Goal: Transaction & Acquisition: Purchase product/service

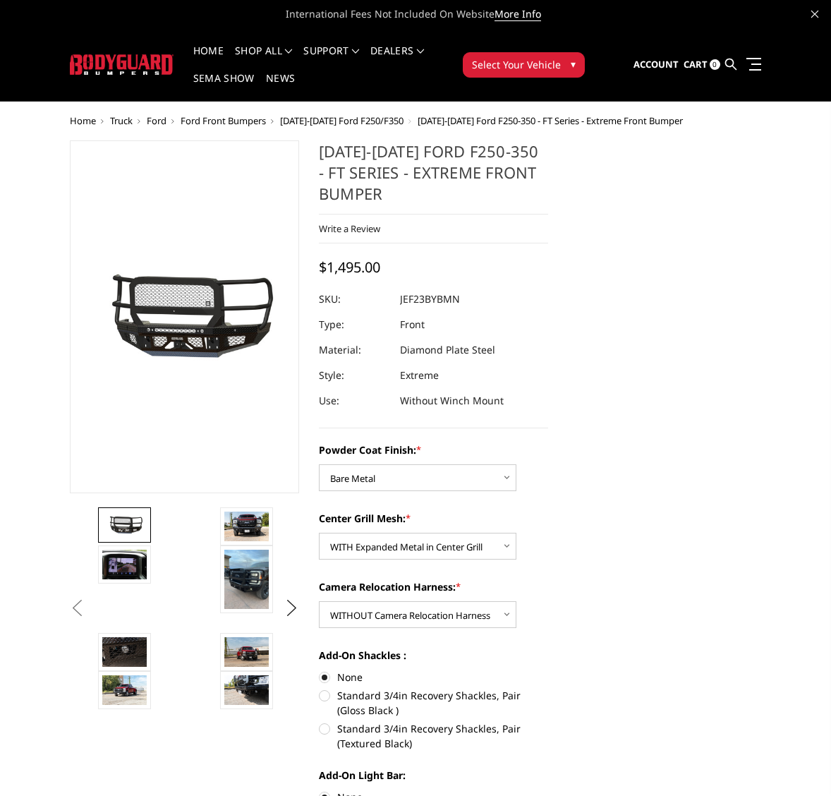
select select "3263"
select select "3266"
select select "3269"
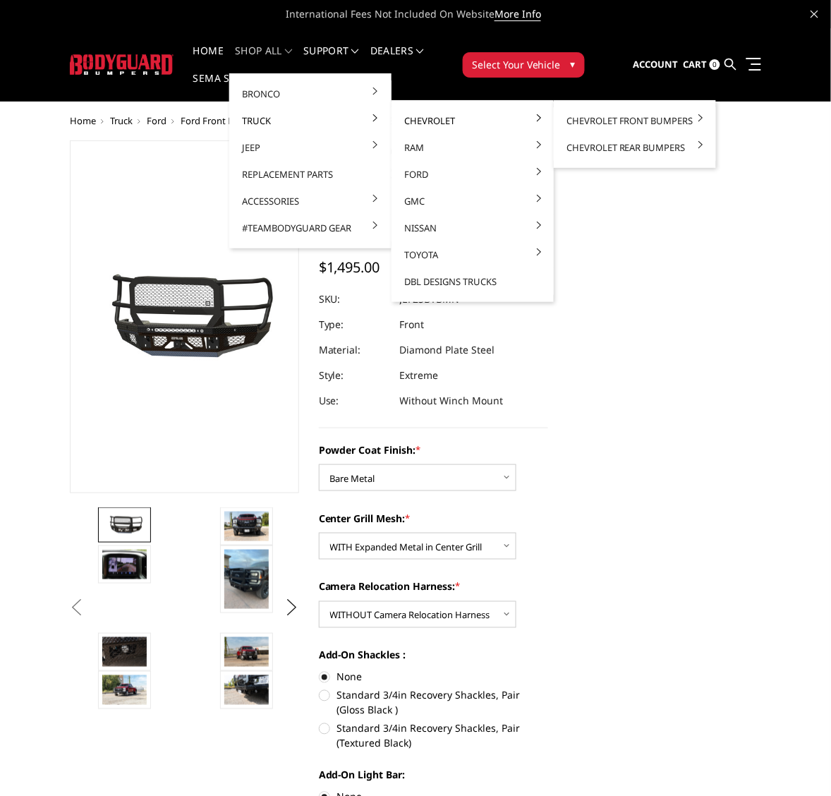
click at [434, 118] on link "Chevrolet" at bounding box center [472, 120] width 151 height 27
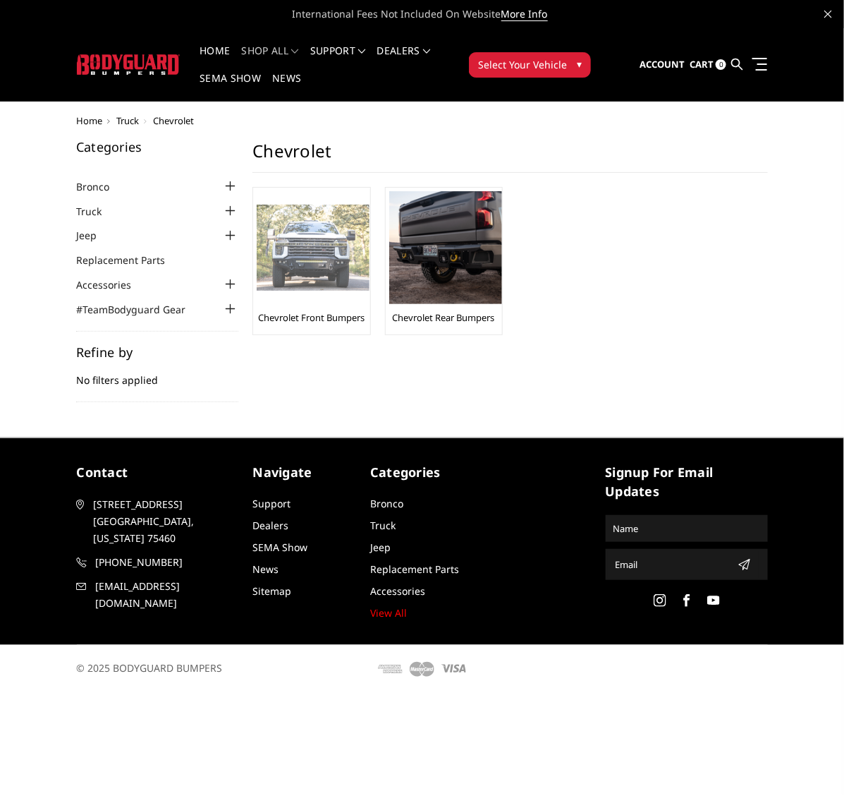
click at [300, 245] on img at bounding box center [313, 248] width 113 height 87
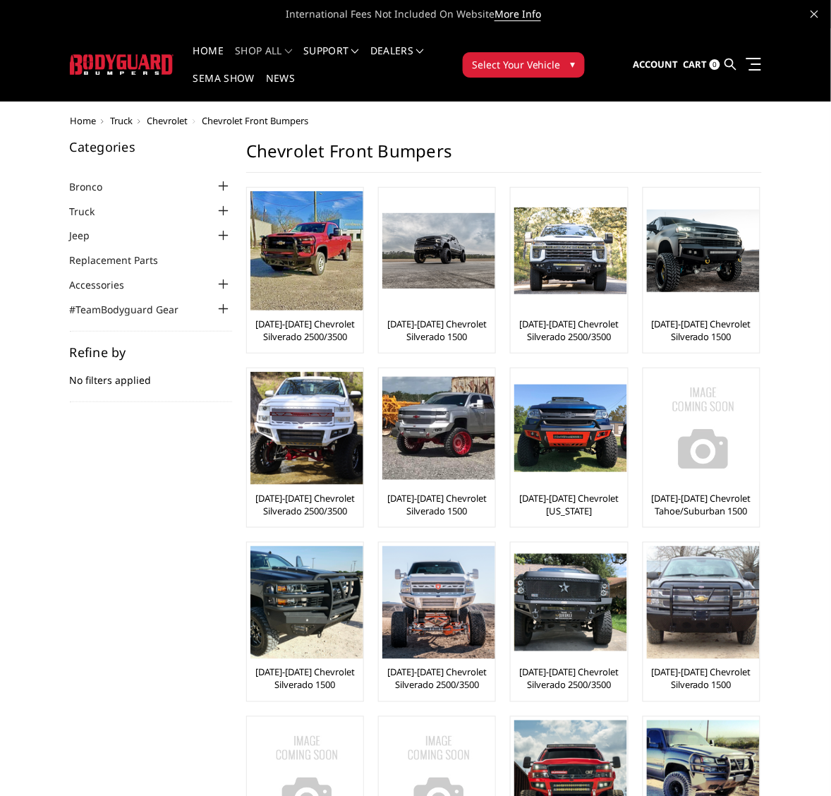
click at [171, 125] on span "Chevrolet" at bounding box center [167, 120] width 41 height 13
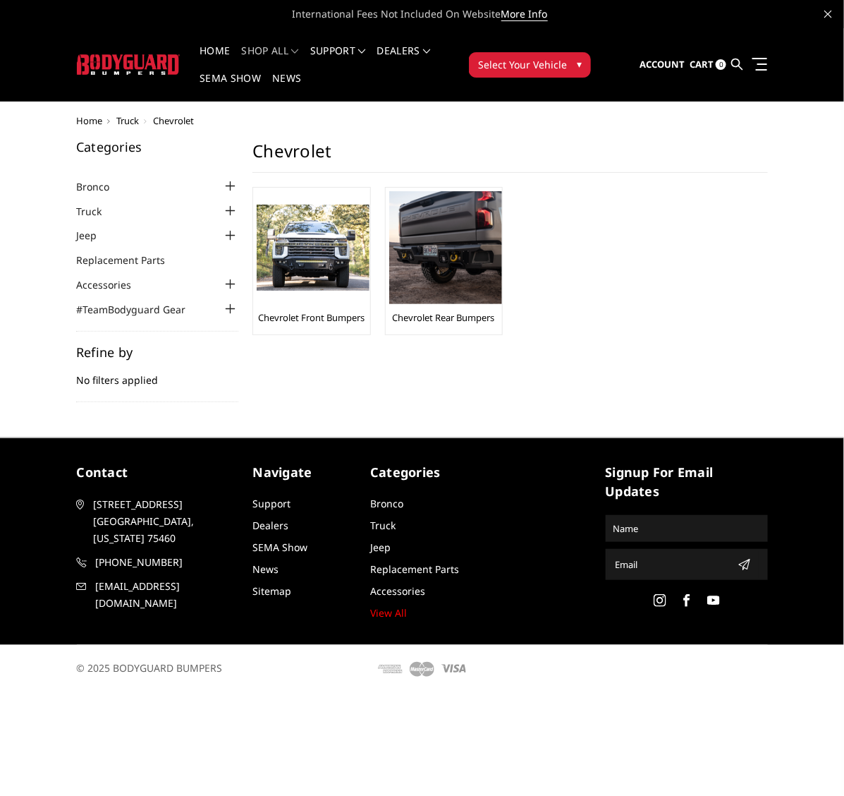
click at [124, 118] on span "Truck" at bounding box center [128, 120] width 23 height 13
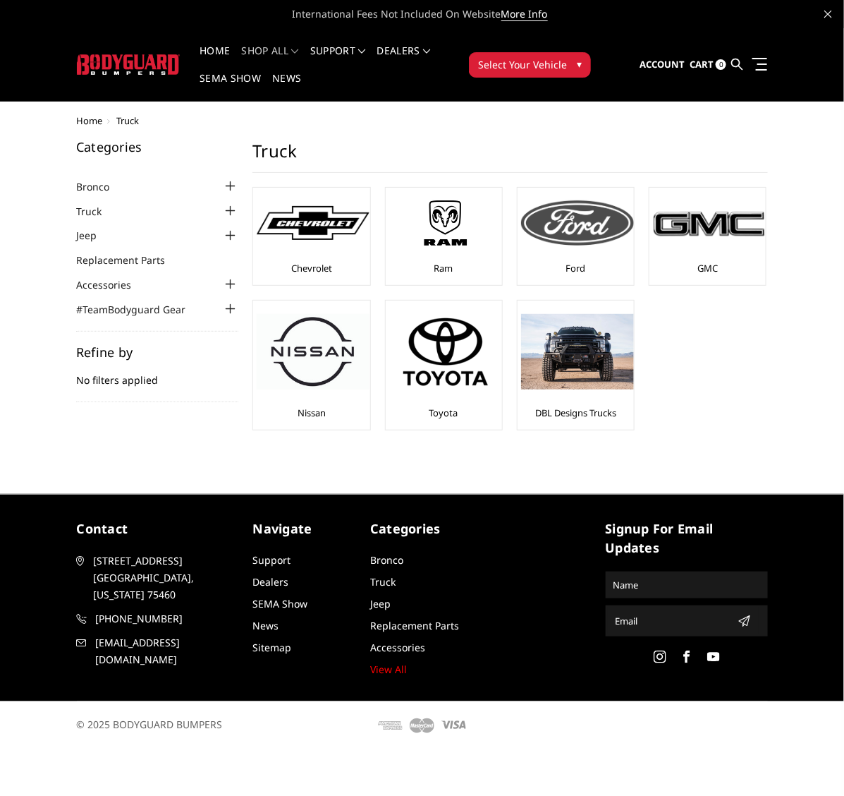
click at [576, 234] on img at bounding box center [577, 222] width 113 height 45
